Goal: Information Seeking & Learning: Learn about a topic

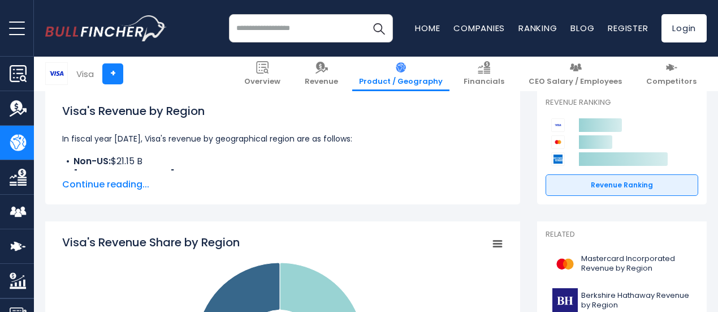
scroll to position [167, 0]
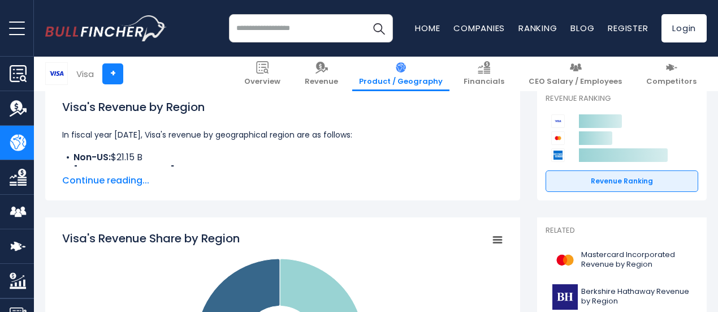
click at [123, 181] on span "Continue reading..." at bounding box center [282, 181] width 441 height 14
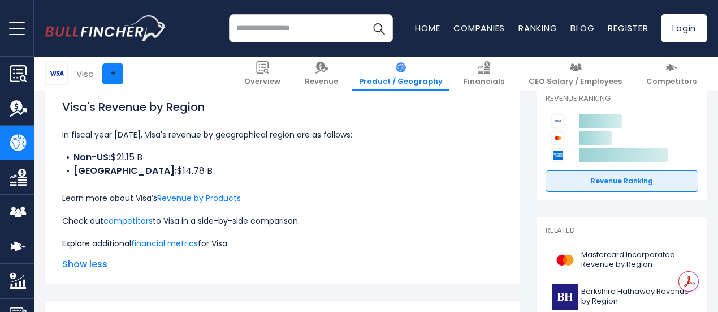
click at [102, 83] on link "+" at bounding box center [112, 73] width 21 height 21
click at [258, 33] on input "search" at bounding box center [311, 28] width 164 height 28
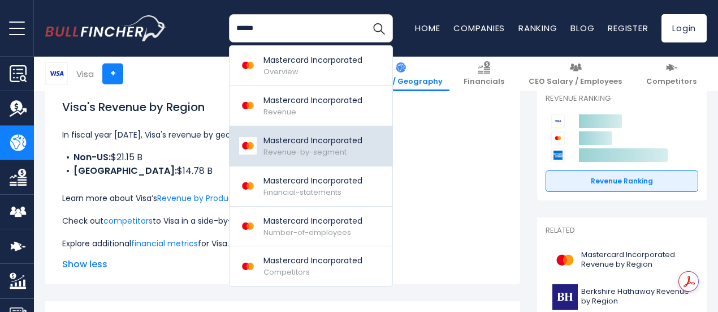
type input "******"
click at [302, 157] on div "Mastercard Incorporated Revenue-by-segment" at bounding box center [312, 146] width 99 height 23
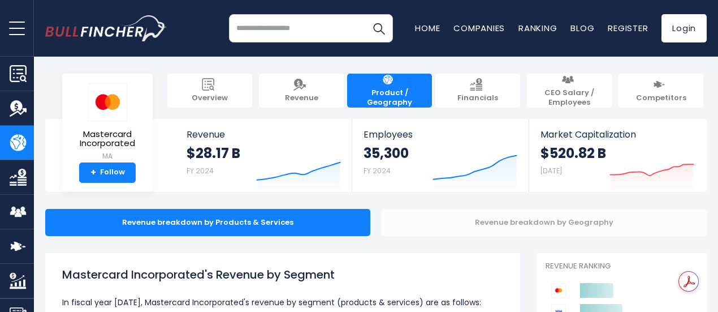
click at [496, 226] on div "Revenue breakdown by Geography" at bounding box center [544, 222] width 325 height 27
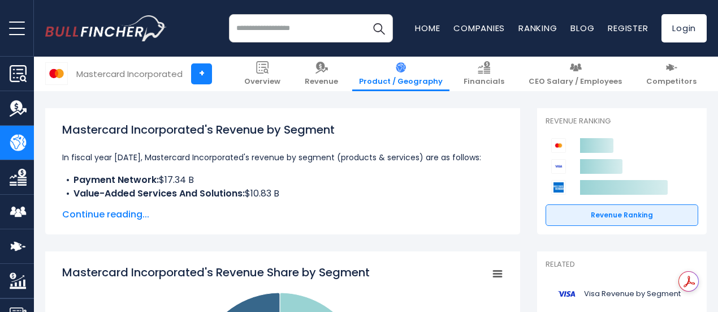
scroll to position [158, 0]
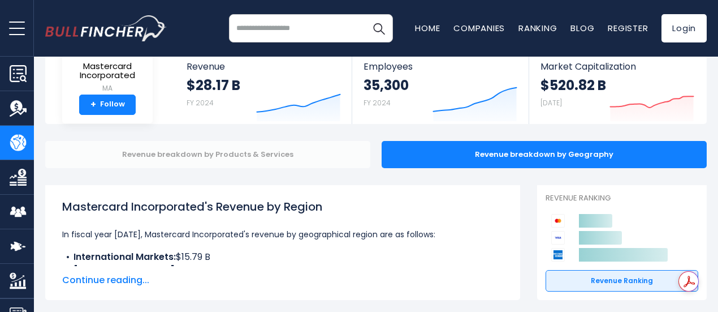
scroll to position [90, 0]
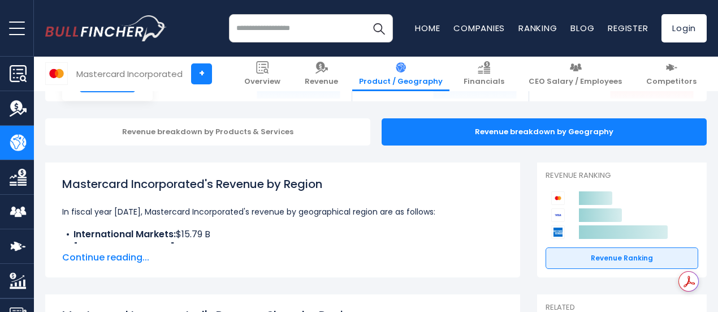
click at [94, 253] on span "Continue reading..." at bounding box center [282, 257] width 441 height 14
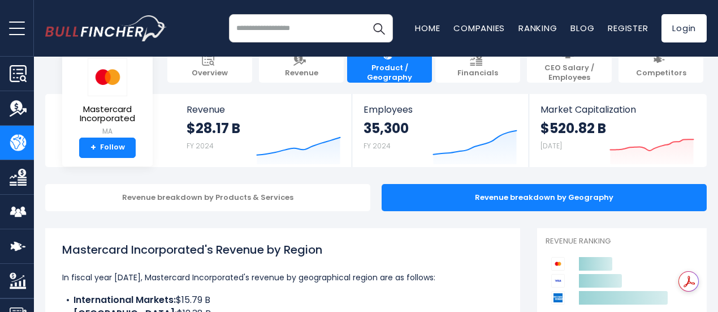
scroll to position [23, 0]
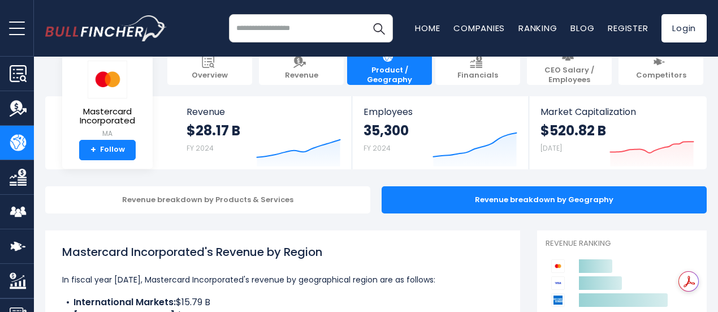
click at [236, 254] on h1 "Mastercard Incorporated's Revenue by Region" at bounding box center [282, 251] width 441 height 17
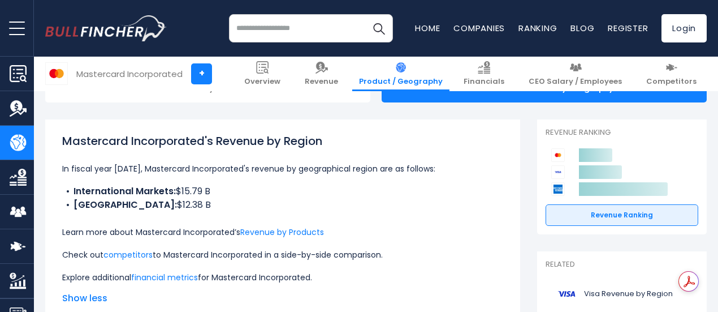
scroll to position [136, 0]
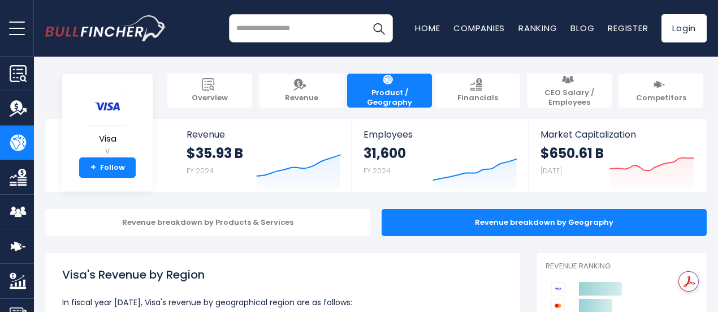
click at [201, 264] on div "Visa's Revenue by Region In fiscal year [DATE], Visa's revenue by geographical …" at bounding box center [282, 310] width 475 height 115
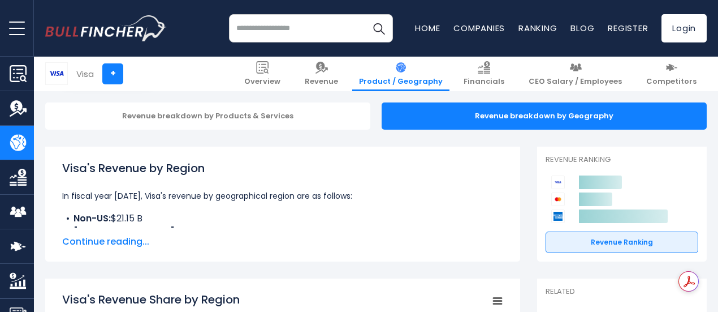
scroll to position [136, 0]
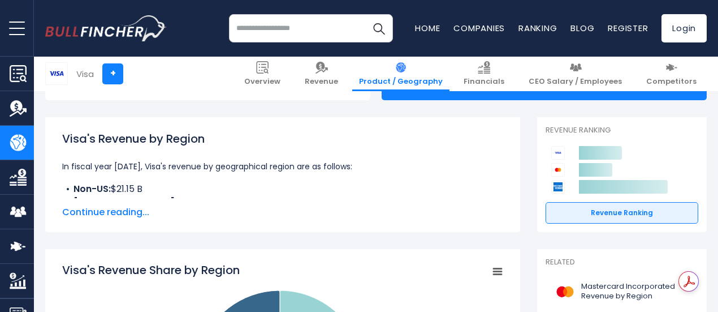
click at [92, 211] on span "Continue reading..." at bounding box center [282, 212] width 441 height 14
